Goal: Task Accomplishment & Management: Complete application form

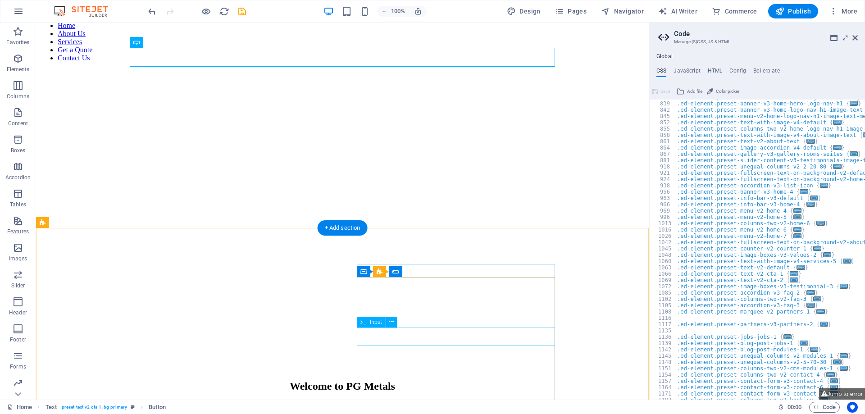
scroll to position [1057, 0]
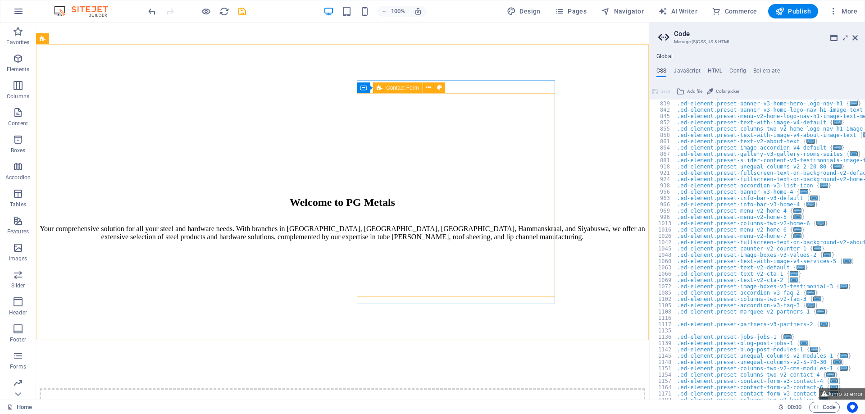
click at [382, 89] on icon at bounding box center [380, 87] width 6 height 11
click at [426, 87] on icon at bounding box center [428, 87] width 5 height 9
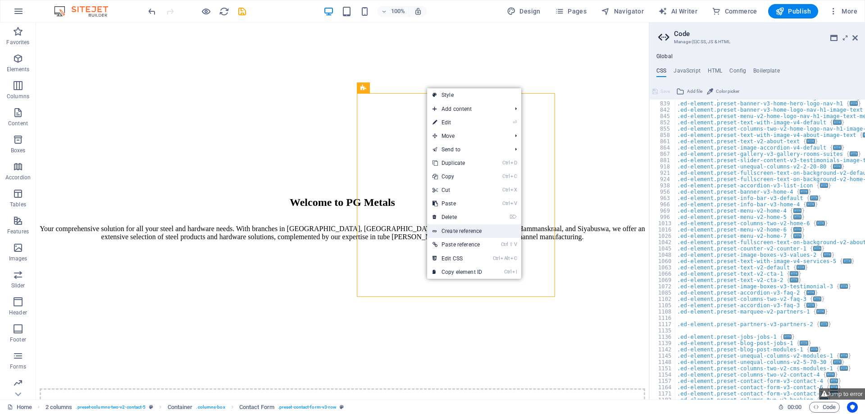
click at [452, 232] on link "Create reference" at bounding box center [474, 231] width 94 height 14
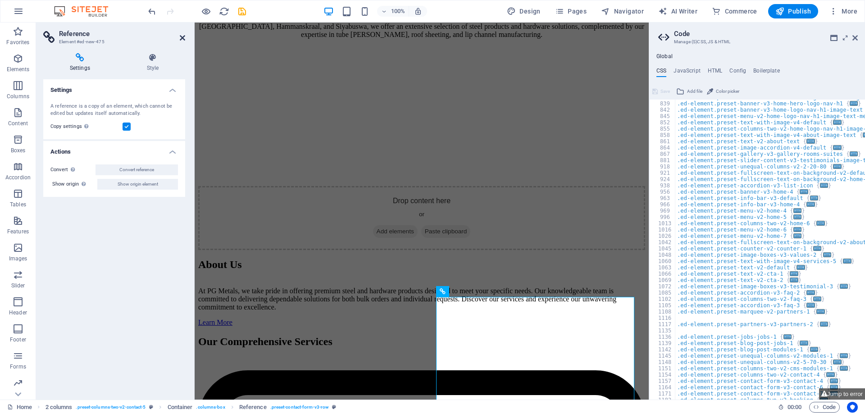
click at [184, 39] on icon at bounding box center [182, 37] width 5 height 7
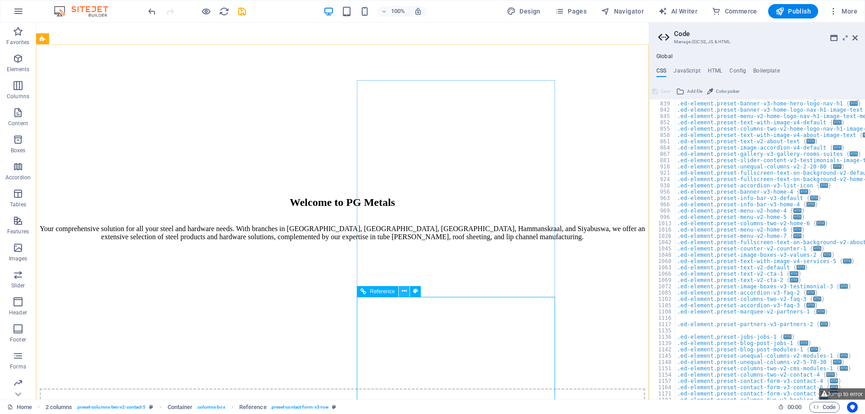
click at [405, 292] on icon at bounding box center [404, 290] width 5 height 9
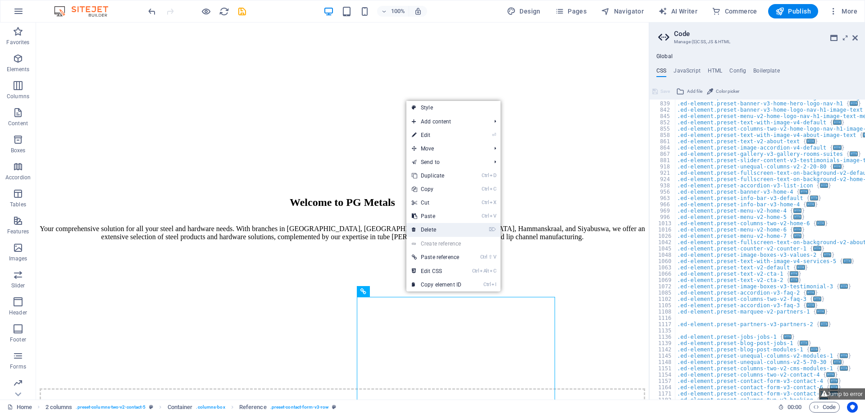
click at [437, 228] on link "⌦ Delete" at bounding box center [436, 230] width 60 height 14
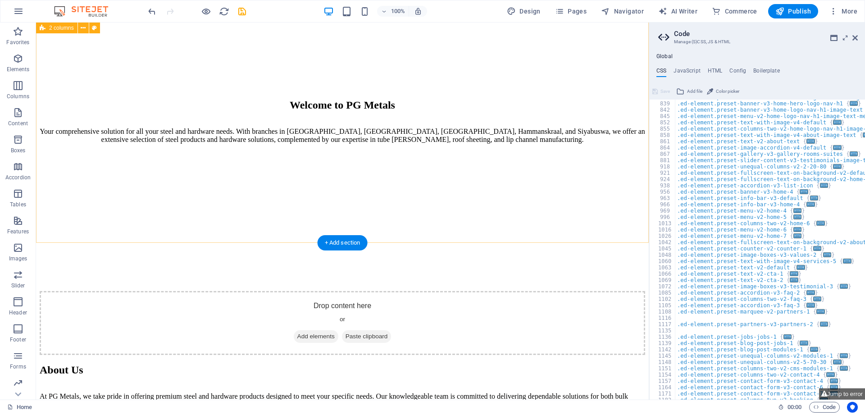
scroll to position [970, 0]
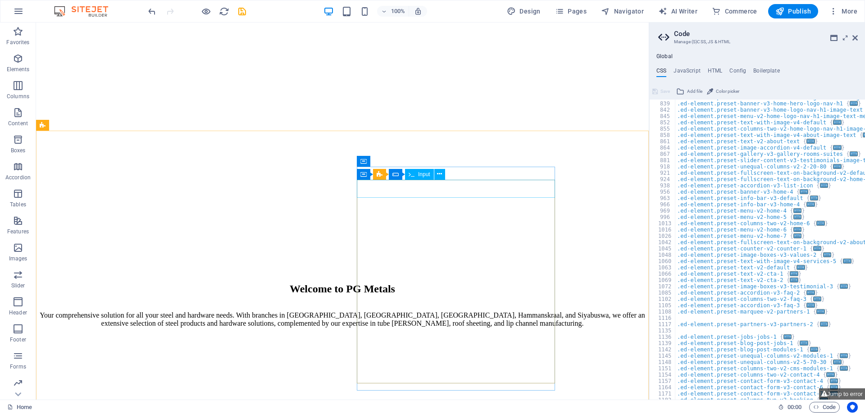
click at [416, 177] on div "Input" at bounding box center [419, 174] width 29 height 11
click at [418, 176] on div "Input" at bounding box center [419, 174] width 29 height 11
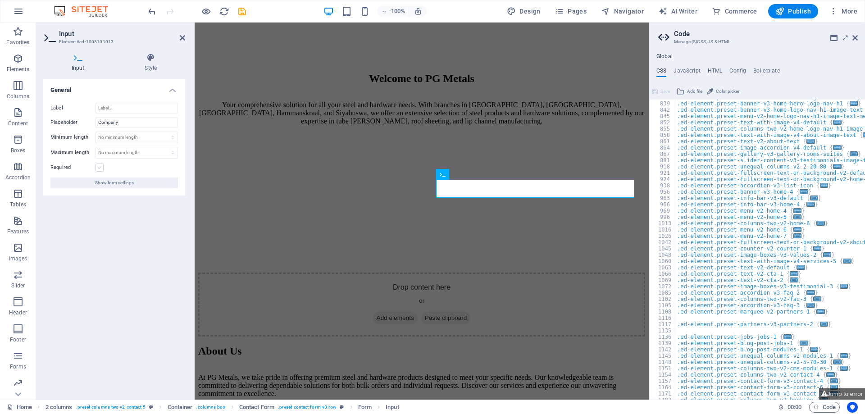
click at [100, 168] on label at bounding box center [99, 168] width 8 height 8
click at [0, 0] on input "Required" at bounding box center [0, 0] width 0 height 0
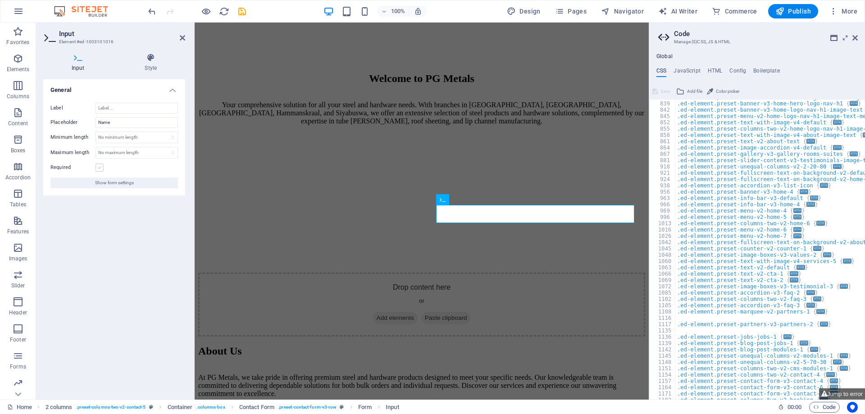
click at [103, 168] on label at bounding box center [99, 168] width 8 height 8
click at [0, 0] on input "Required" at bounding box center [0, 0] width 0 height 0
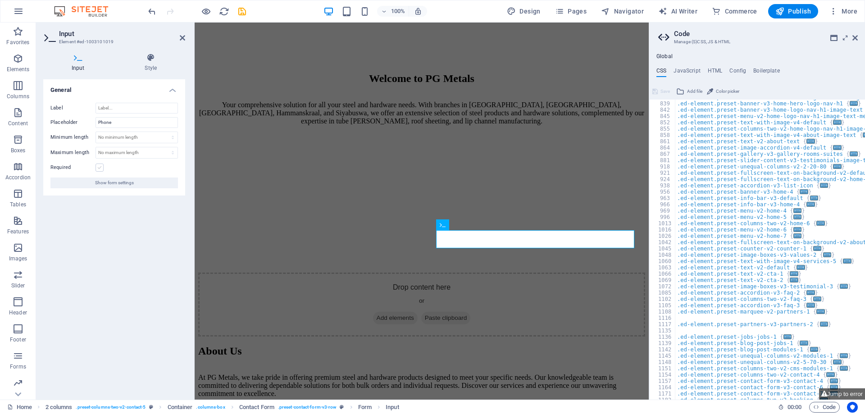
drag, startPoint x: 100, startPoint y: 166, endPoint x: 110, endPoint y: 169, distance: 10.4
click at [101, 166] on label at bounding box center [99, 168] width 8 height 8
click at [0, 0] on input "Required" at bounding box center [0, 0] width 0 height 0
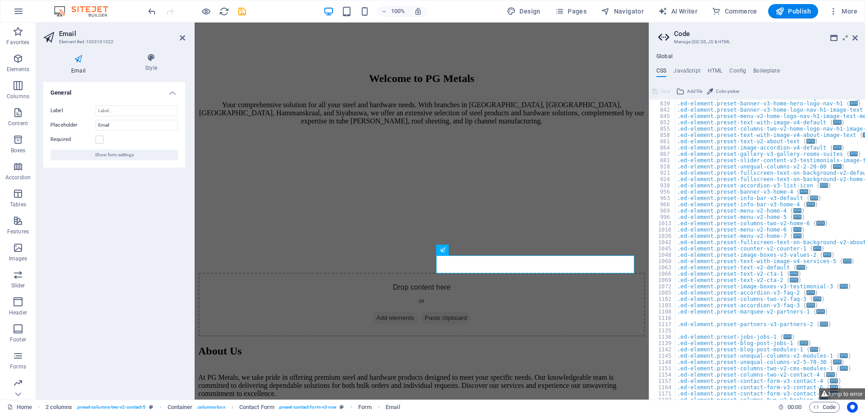
click at [104, 140] on div "Required" at bounding box center [113, 139] width 127 height 11
click at [99, 139] on label at bounding box center [99, 140] width 8 height 8
click at [0, 0] on input "Required" at bounding box center [0, 0] width 0 height 0
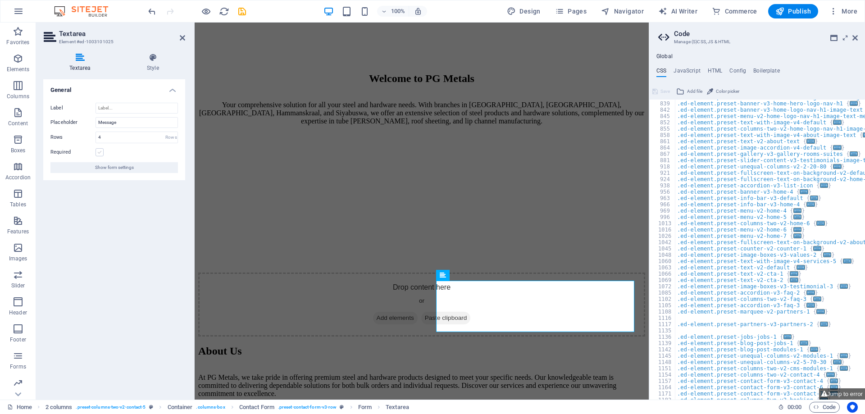
click at [100, 154] on label at bounding box center [99, 152] width 8 height 8
click at [0, 0] on input "Required" at bounding box center [0, 0] width 0 height 0
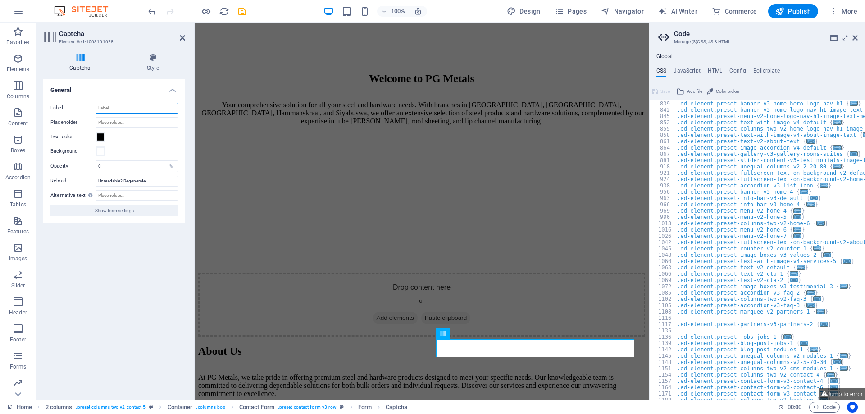
click at [122, 111] on input "Label" at bounding box center [136, 108] width 82 height 11
type input "Captcha"
drag, startPoint x: 123, startPoint y: 109, endPoint x: 68, endPoint y: 109, distance: 54.5
click at [95, 109] on input "Captcha" at bounding box center [136, 108] width 82 height 11
click at [82, 61] on icon at bounding box center [80, 57] width 74 height 9
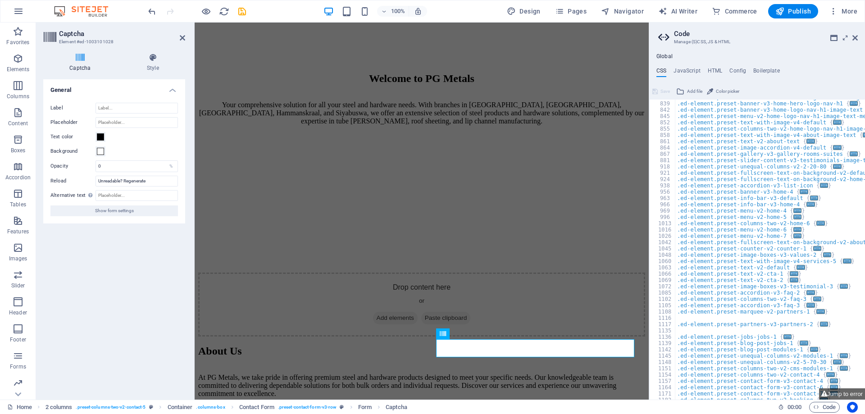
click at [82, 61] on icon at bounding box center [80, 57] width 74 height 9
click at [123, 213] on span "Show form settings" at bounding box center [114, 210] width 39 height 11
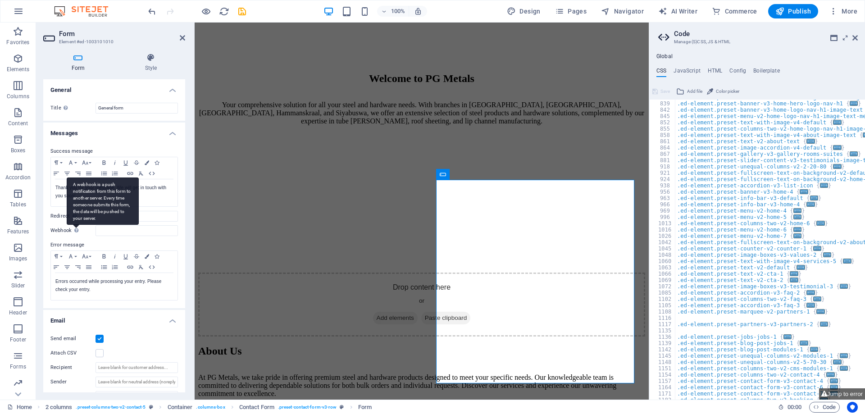
click at [78, 225] on div "A webhook is a push notification from this form to another server. Every time s…" at bounding box center [103, 200] width 72 height 47
click at [95, 231] on input "Webhook A webhook is a push notification from this form to another server. Ever…" at bounding box center [136, 230] width 82 height 11
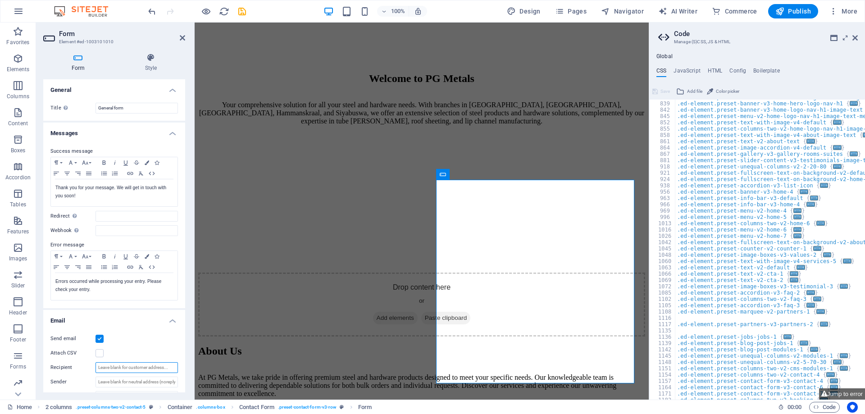
click at [121, 369] on input "Recipient" at bounding box center [136, 367] width 82 height 11
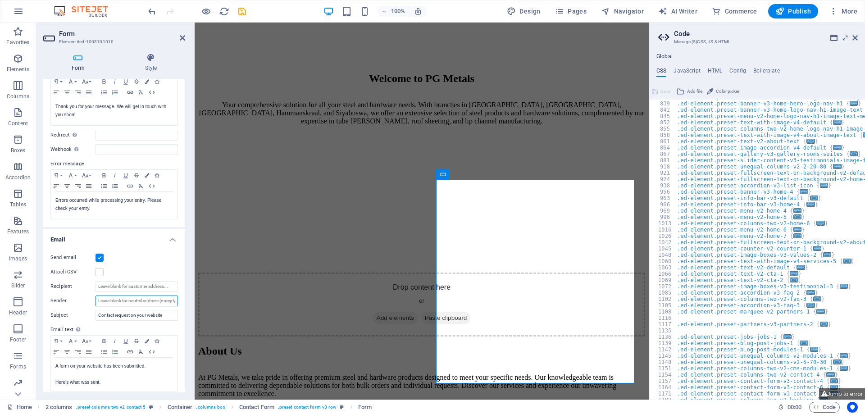
drag, startPoint x: 158, startPoint y: 302, endPoint x: 183, endPoint y: 304, distance: 25.7
click at [178, 304] on input "Sender" at bounding box center [136, 301] width 82 height 11
click at [161, 289] on input "Recipient" at bounding box center [136, 286] width 82 height 11
click at [109, 299] on input "Sender" at bounding box center [136, 301] width 82 height 11
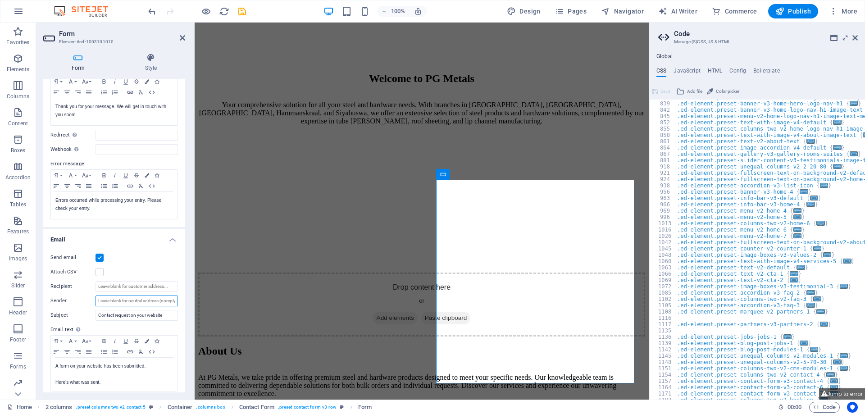
click at [109, 299] on input "Sender" at bounding box center [136, 301] width 82 height 11
drag, startPoint x: 109, startPoint y: 299, endPoint x: 171, endPoint y: 302, distance: 61.3
click at [171, 302] on input "Sender" at bounding box center [136, 301] width 82 height 11
click at [117, 286] on input "Recipient" at bounding box center [136, 286] width 82 height 11
drag, startPoint x: 109, startPoint y: 287, endPoint x: 80, endPoint y: 287, distance: 28.4
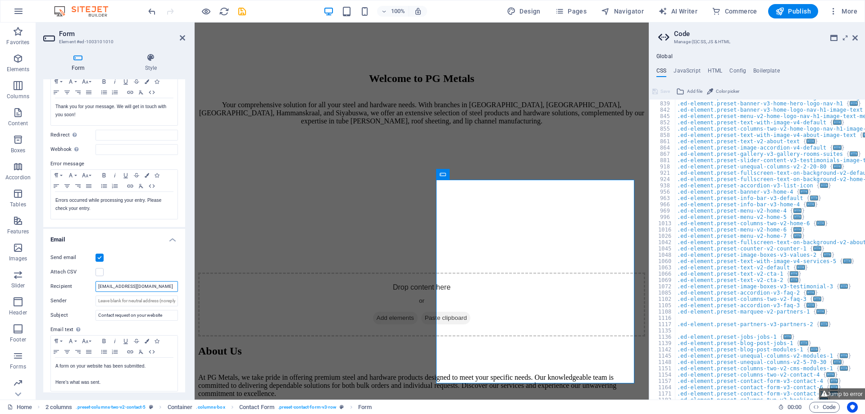
click at [95, 287] on input "[EMAIL_ADDRESS][DOMAIN_NAME]" at bounding box center [136, 286] width 82 height 11
type input "[EMAIL_ADDRESS][DOMAIN_NAME]"
click at [121, 300] on input "Sender" at bounding box center [136, 301] width 82 height 11
type input "[EMAIL_ADDRESS][DOMAIN_NAME]"
click at [165, 268] on div "Attach CSV" at bounding box center [113, 272] width 127 height 11
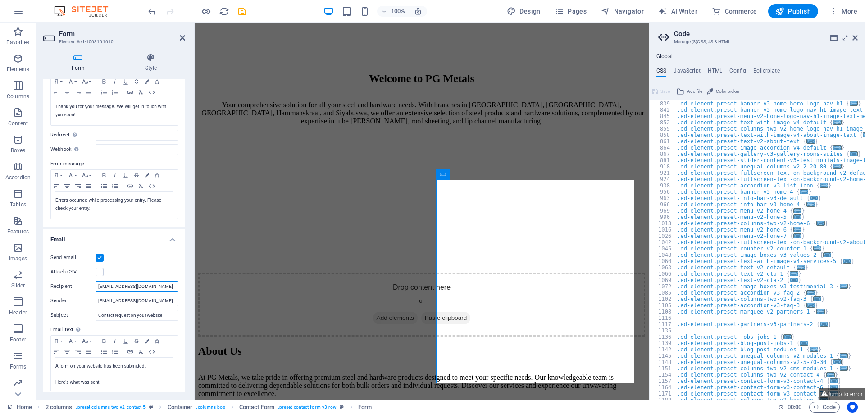
drag, startPoint x: 146, startPoint y: 288, endPoint x: 94, endPoint y: 288, distance: 51.8
click at [95, 288] on input "[EMAIL_ADDRESS][DOMAIN_NAME]" at bounding box center [136, 286] width 82 height 11
drag, startPoint x: 139, startPoint y: 302, endPoint x: 80, endPoint y: 300, distance: 59.0
click at [95, 300] on input "[EMAIL_ADDRESS][DOMAIN_NAME]" at bounding box center [136, 301] width 82 height 11
paste input "info"
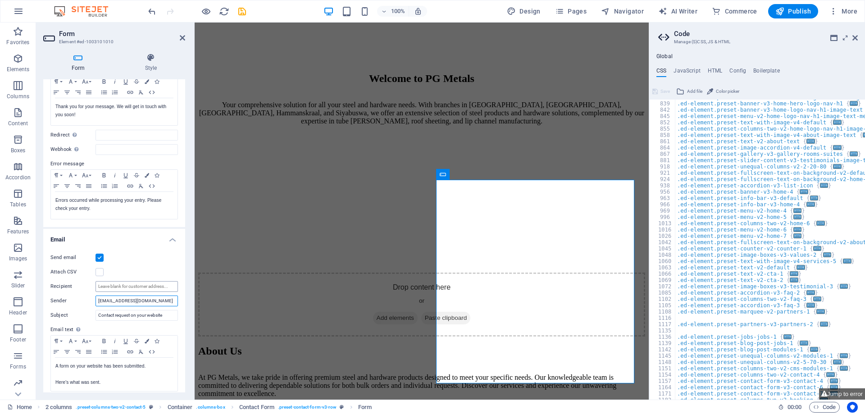
type input "[EMAIL_ADDRESS][DOMAIN_NAME]"
click at [112, 288] on input "Recipient" at bounding box center [136, 286] width 82 height 11
paste input "[EMAIL_ADDRESS][DOMAIN_NAME]"
drag, startPoint x: 106, startPoint y: 286, endPoint x: 75, endPoint y: 287, distance: 31.1
click at [95, 287] on input "[EMAIL_ADDRESS][DOMAIN_NAME]" at bounding box center [136, 286] width 82 height 11
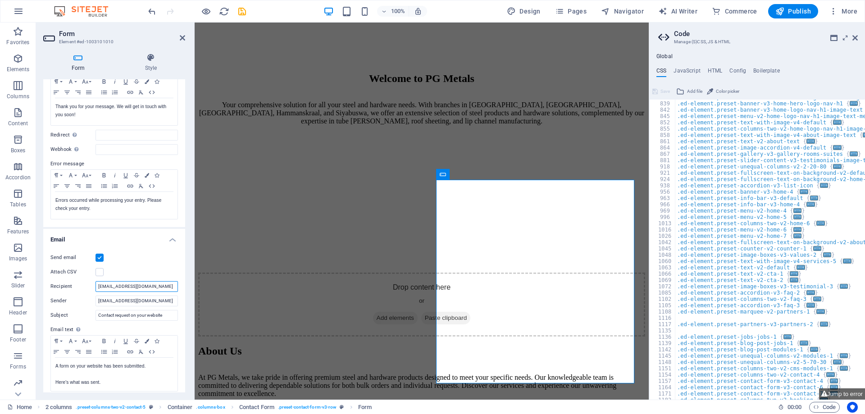
scroll to position [191, 0]
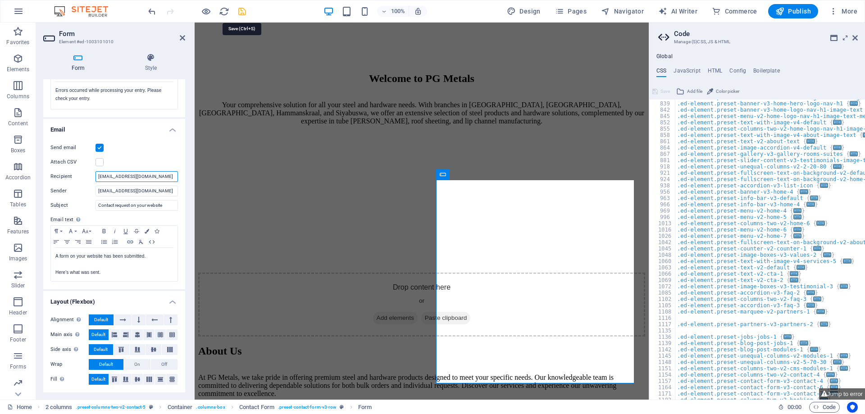
type input "[EMAIL_ADDRESS][DOMAIN_NAME]"
click at [244, 13] on icon "save" at bounding box center [242, 11] width 10 height 10
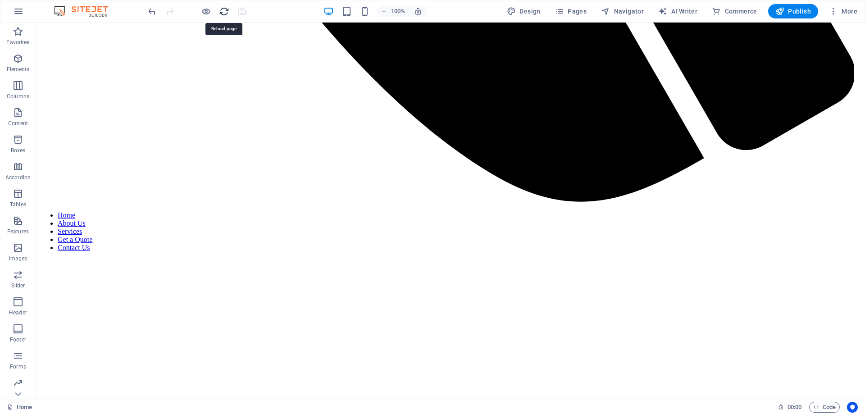
click at [224, 14] on icon "reload" at bounding box center [224, 11] width 10 height 10
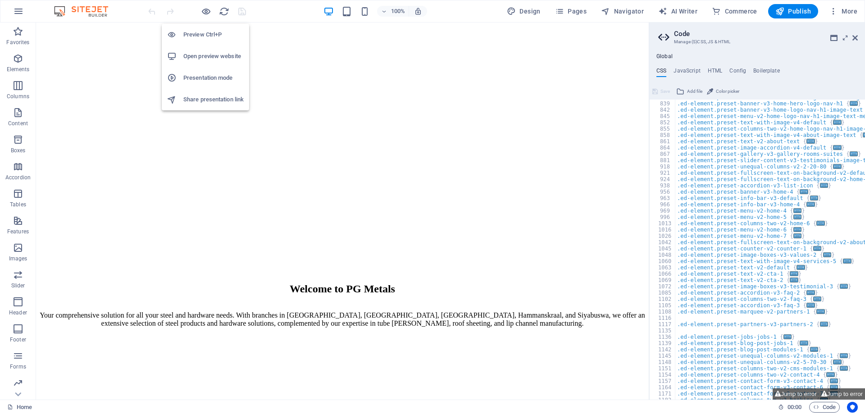
click at [220, 57] on h6 "Open preview website" at bounding box center [213, 56] width 60 height 11
click at [850, 9] on span "More" at bounding box center [843, 11] width 28 height 9
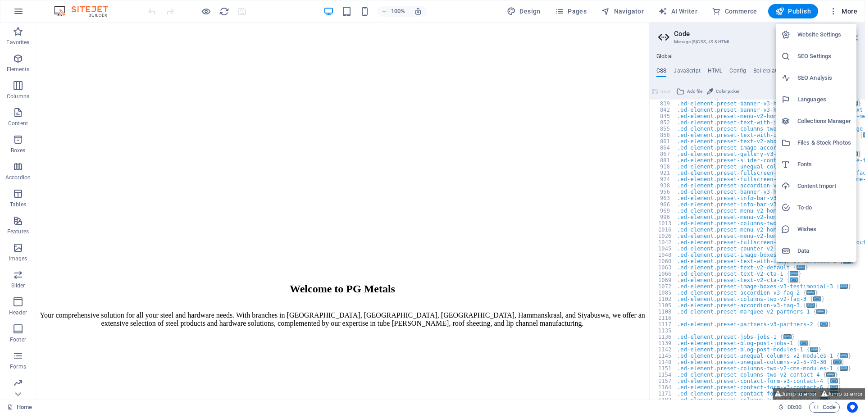
click at [818, 38] on h6 "Website Settings" at bounding box center [824, 34] width 54 height 11
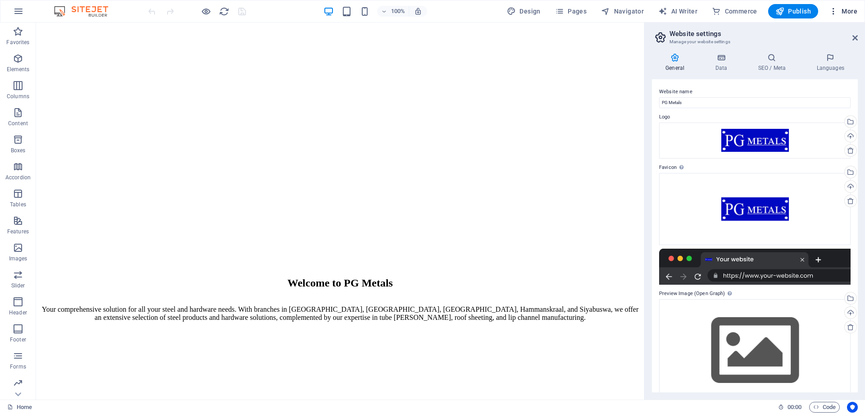
click at [852, 10] on span "More" at bounding box center [843, 11] width 28 height 9
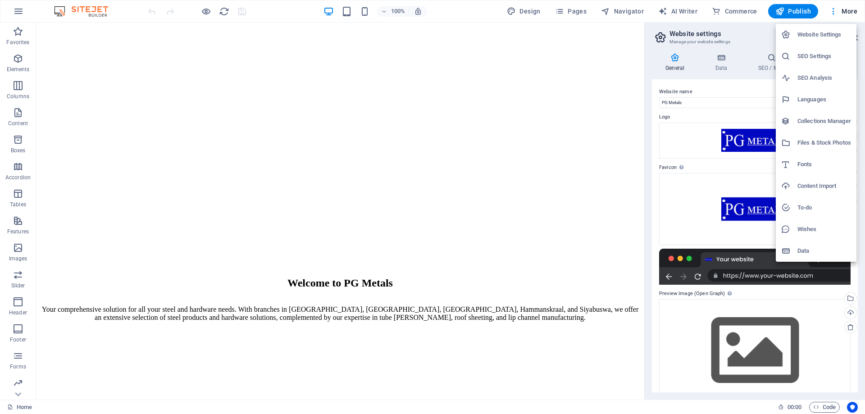
click at [719, 61] on div at bounding box center [432, 207] width 865 height 414
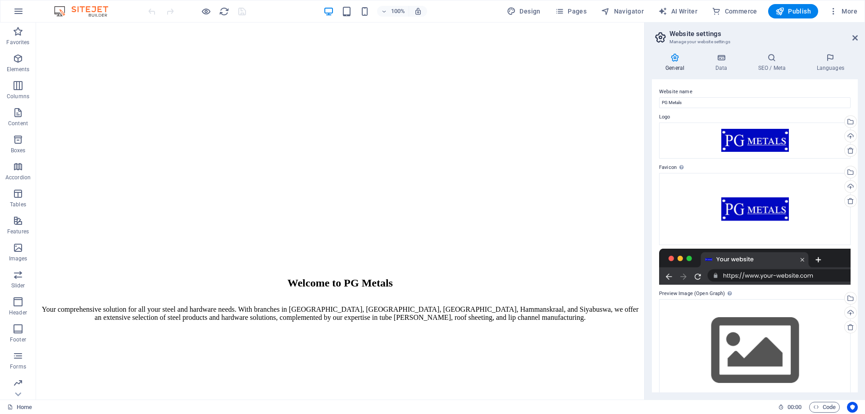
click at [719, 62] on icon at bounding box center [720, 57] width 39 height 9
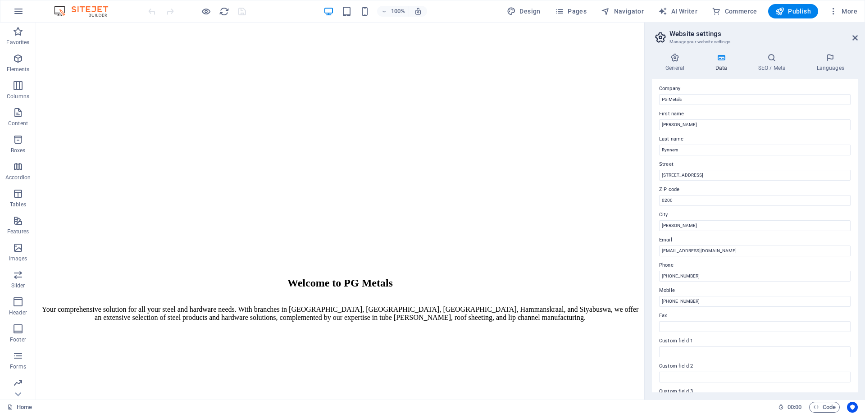
scroll to position [0, 0]
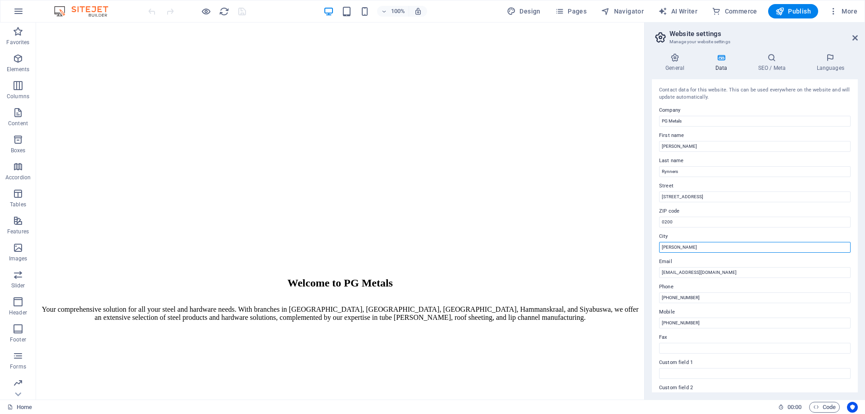
drag, startPoint x: 685, startPoint y: 247, endPoint x: 641, endPoint y: 247, distance: 43.2
click at [659, 247] on input "[PERSON_NAME]" at bounding box center [754, 247] width 191 height 11
type input "Klerksoord AH"
drag, startPoint x: 684, startPoint y: 221, endPoint x: 647, endPoint y: 223, distance: 36.5
click at [659, 223] on input "0200" at bounding box center [754, 222] width 191 height 11
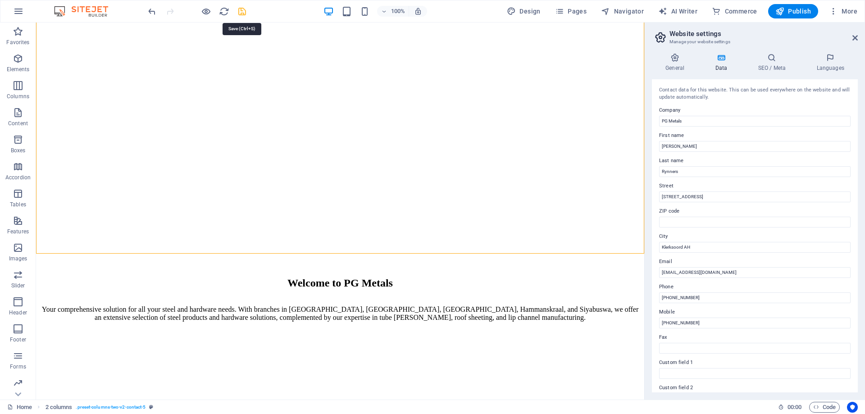
click at [239, 10] on icon "save" at bounding box center [242, 11] width 10 height 10
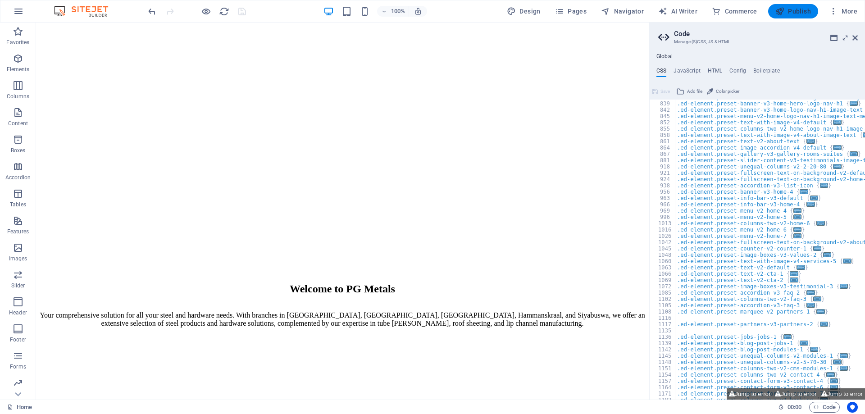
click at [795, 11] on span "Publish" at bounding box center [793, 11] width 36 height 9
